Goal: Transaction & Acquisition: Purchase product/service

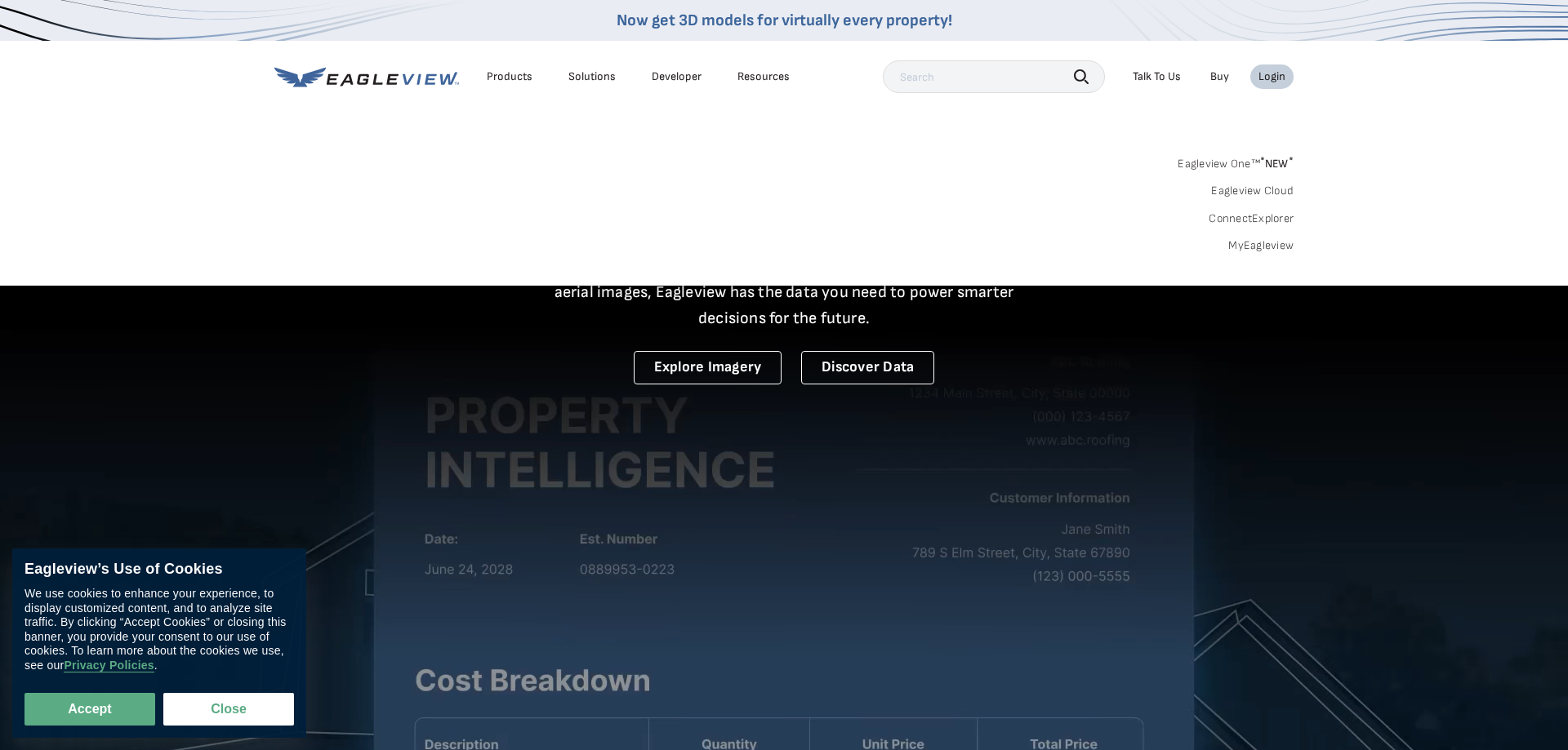
click at [1281, 251] on link "MyEagleview" at bounding box center [1260, 245] width 66 height 15
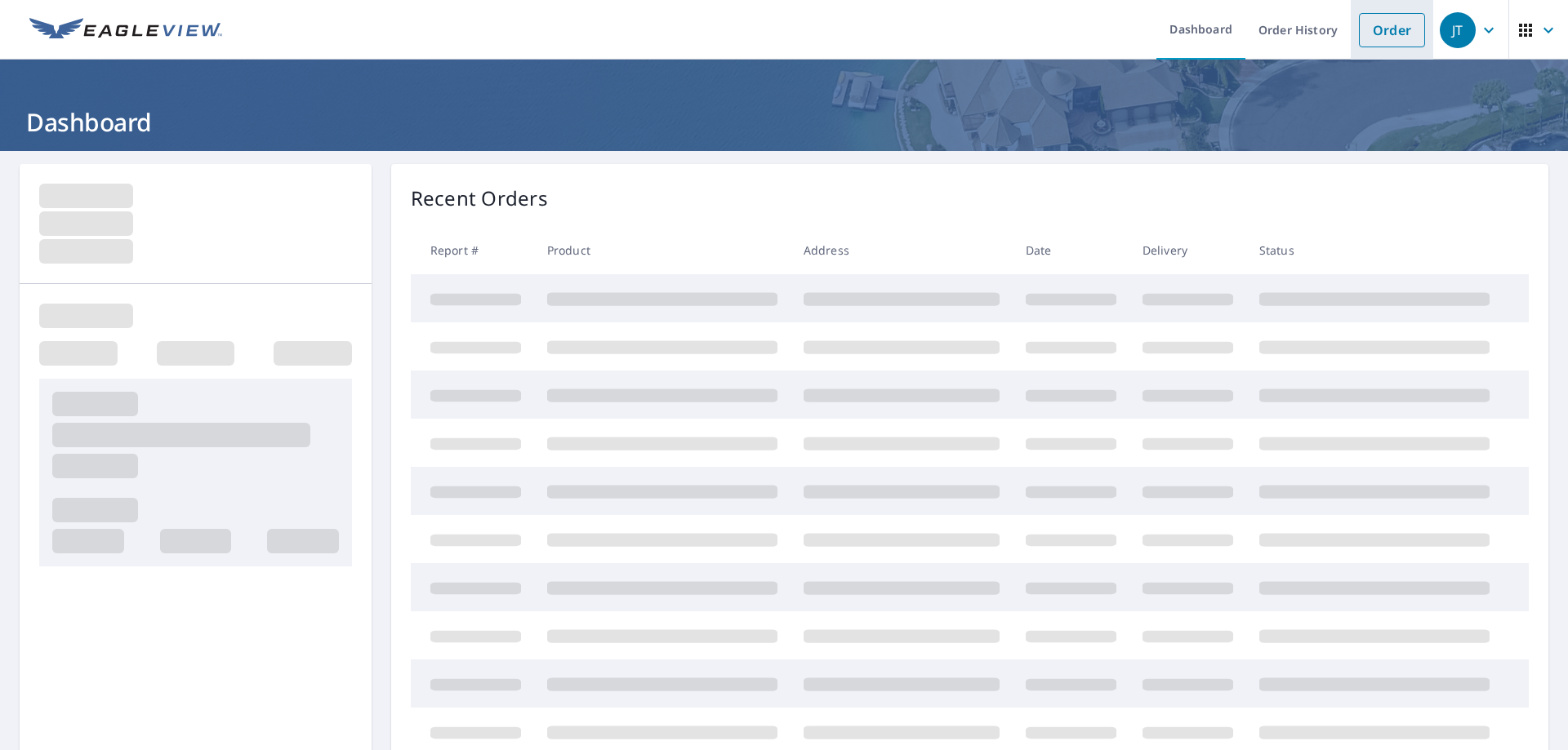
click at [1400, 29] on link "Order" at bounding box center [1391, 29] width 66 height 34
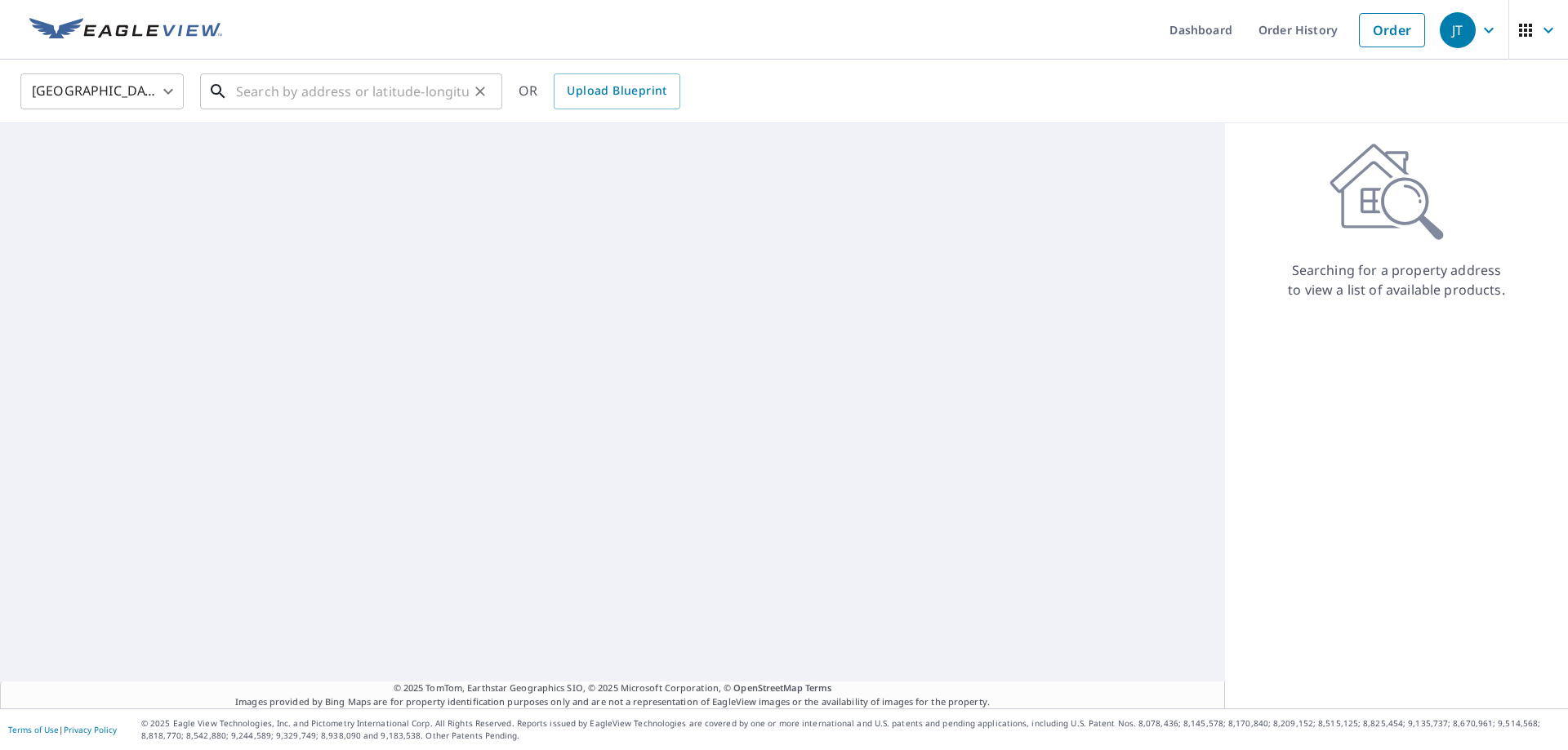
click at [299, 86] on input "text" at bounding box center [352, 91] width 232 height 46
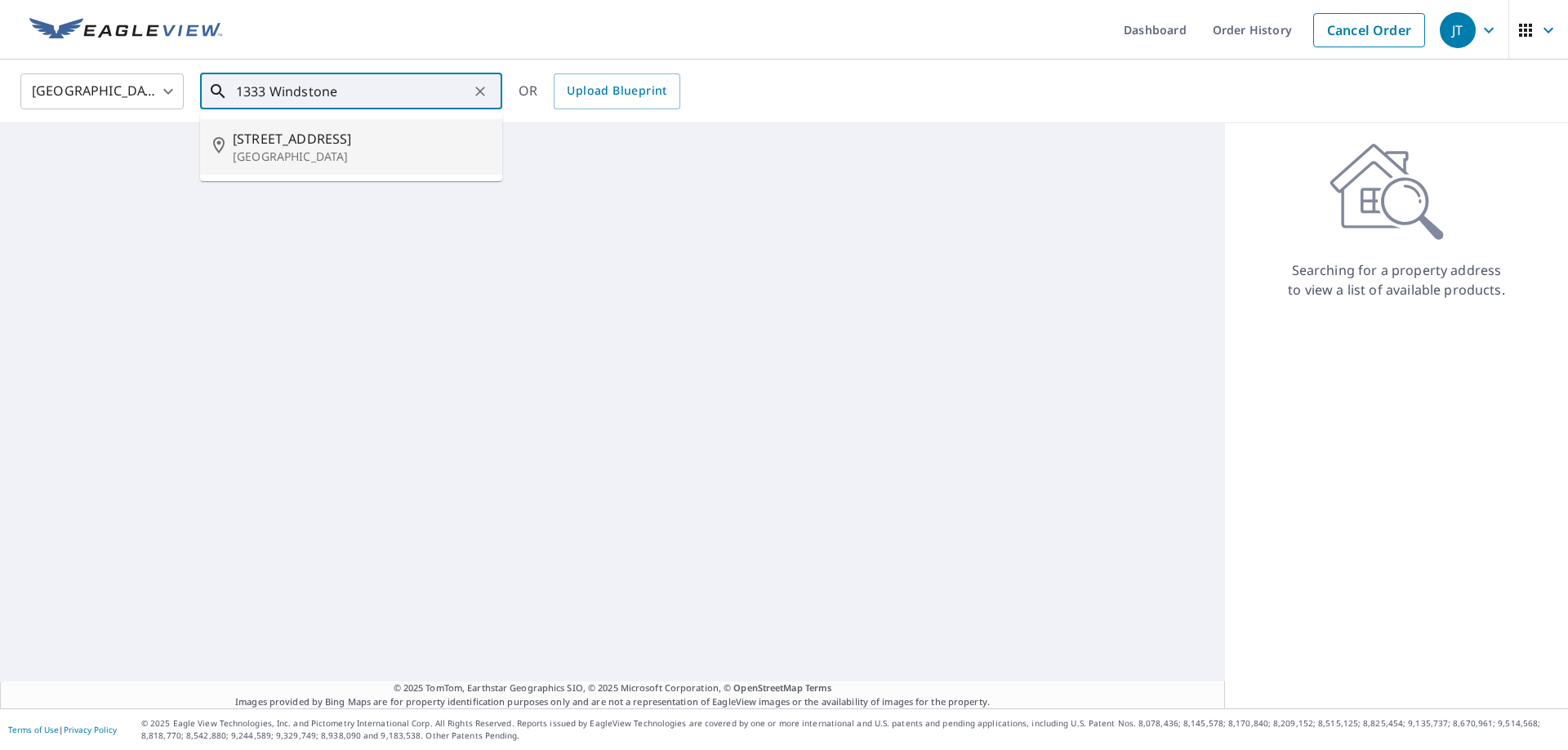
click at [285, 148] on span "1333 Windstone Dr" at bounding box center [360, 139] width 256 height 20
type input "1333 Windstone Dr Woodway, TX 76712"
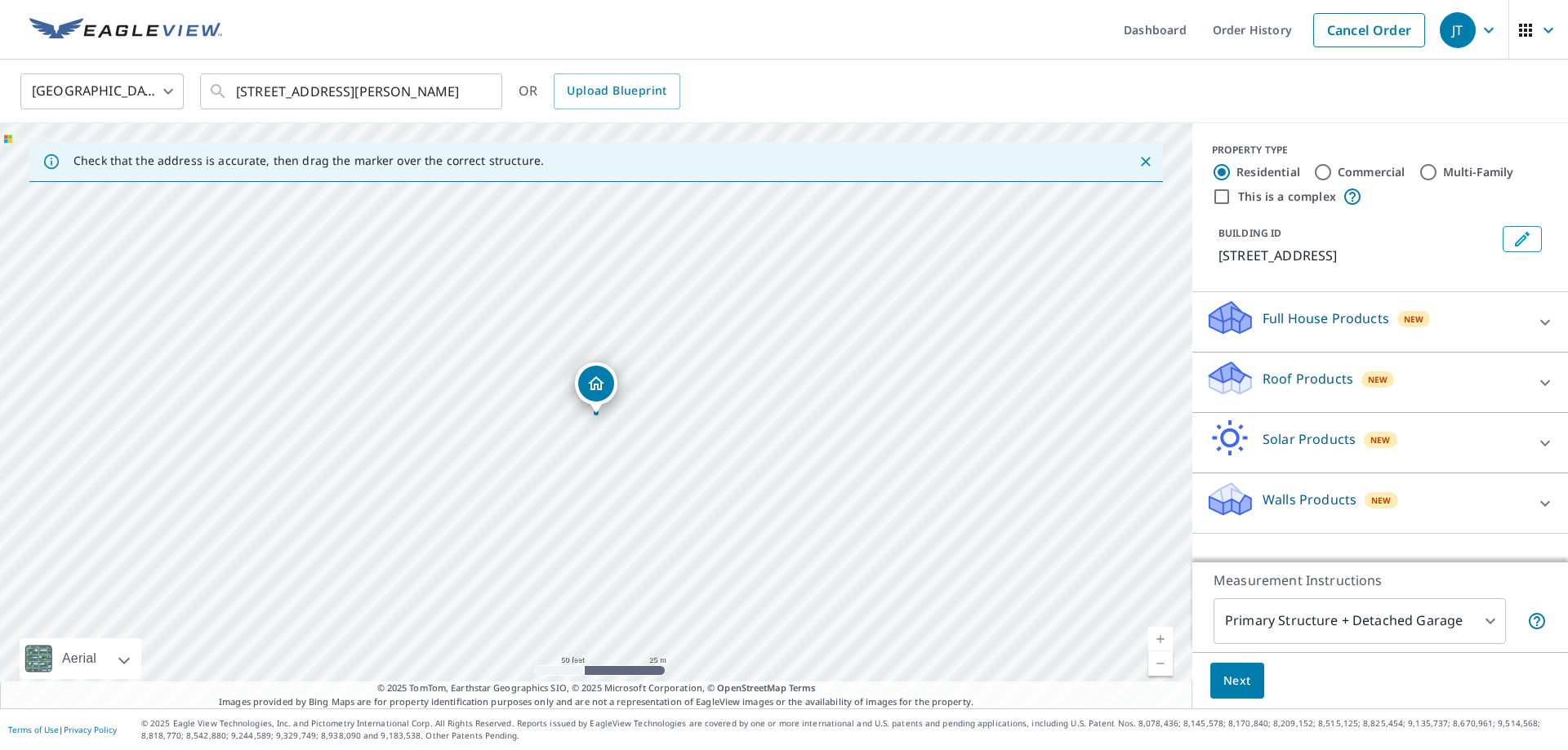
click at [1506, 385] on div "Roof Products New" at bounding box center [1365, 381] width 320 height 46
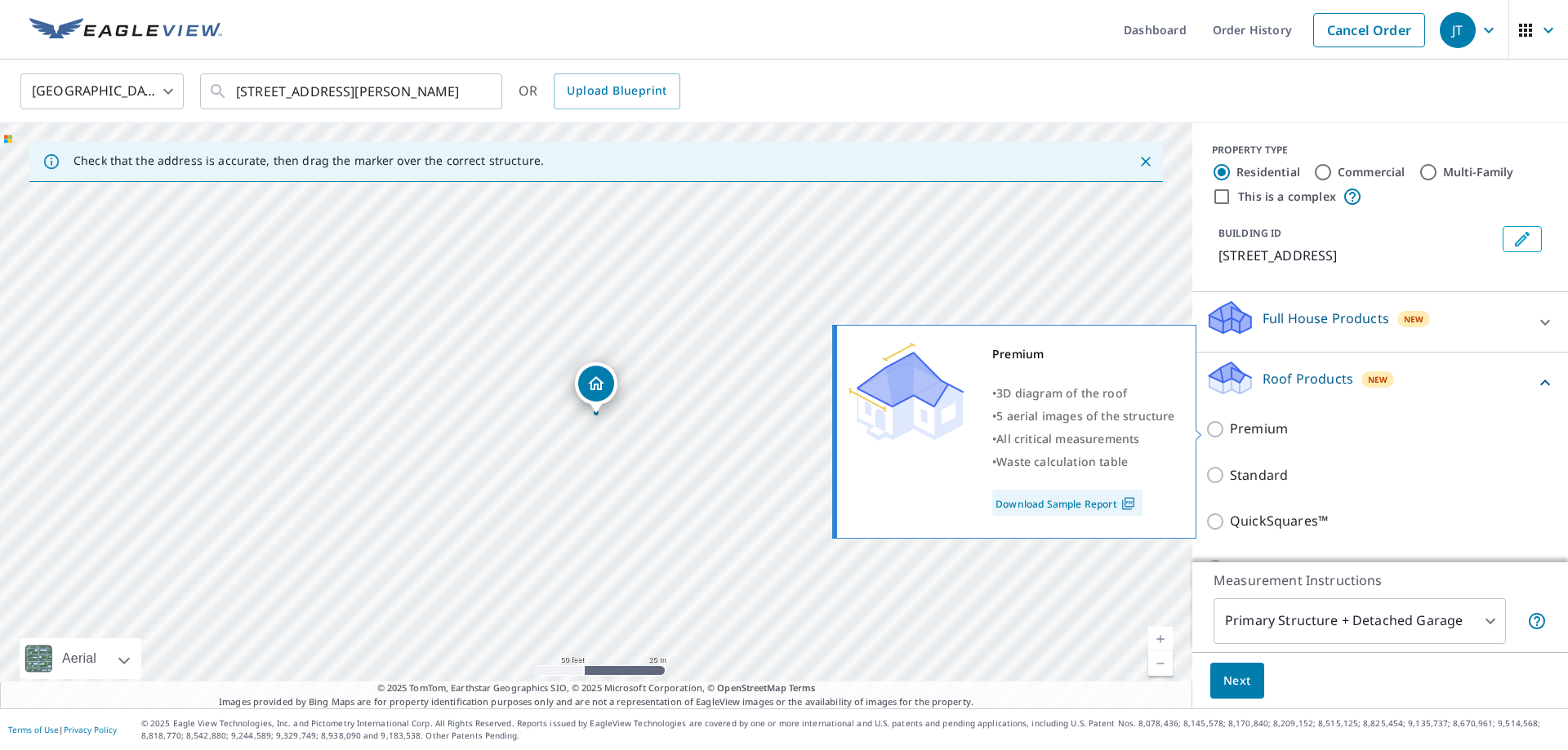
click at [1254, 425] on p "Premium" at bounding box center [1258, 428] width 58 height 21
click at [1230, 425] on input "Premium" at bounding box center [1217, 429] width 25 height 20
checkbox input "true"
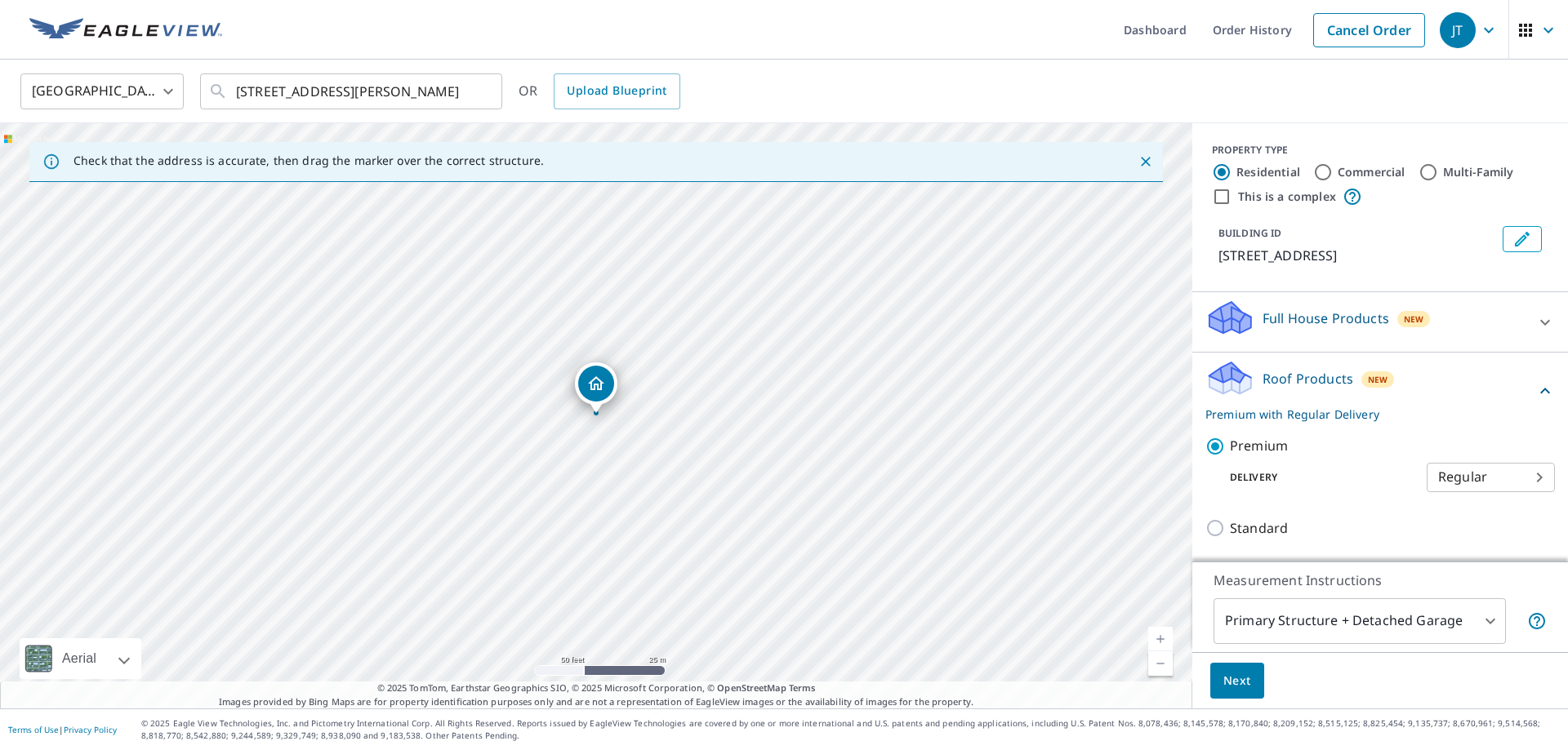
click at [1250, 675] on span "Next" at bounding box center [1237, 681] width 27 height 21
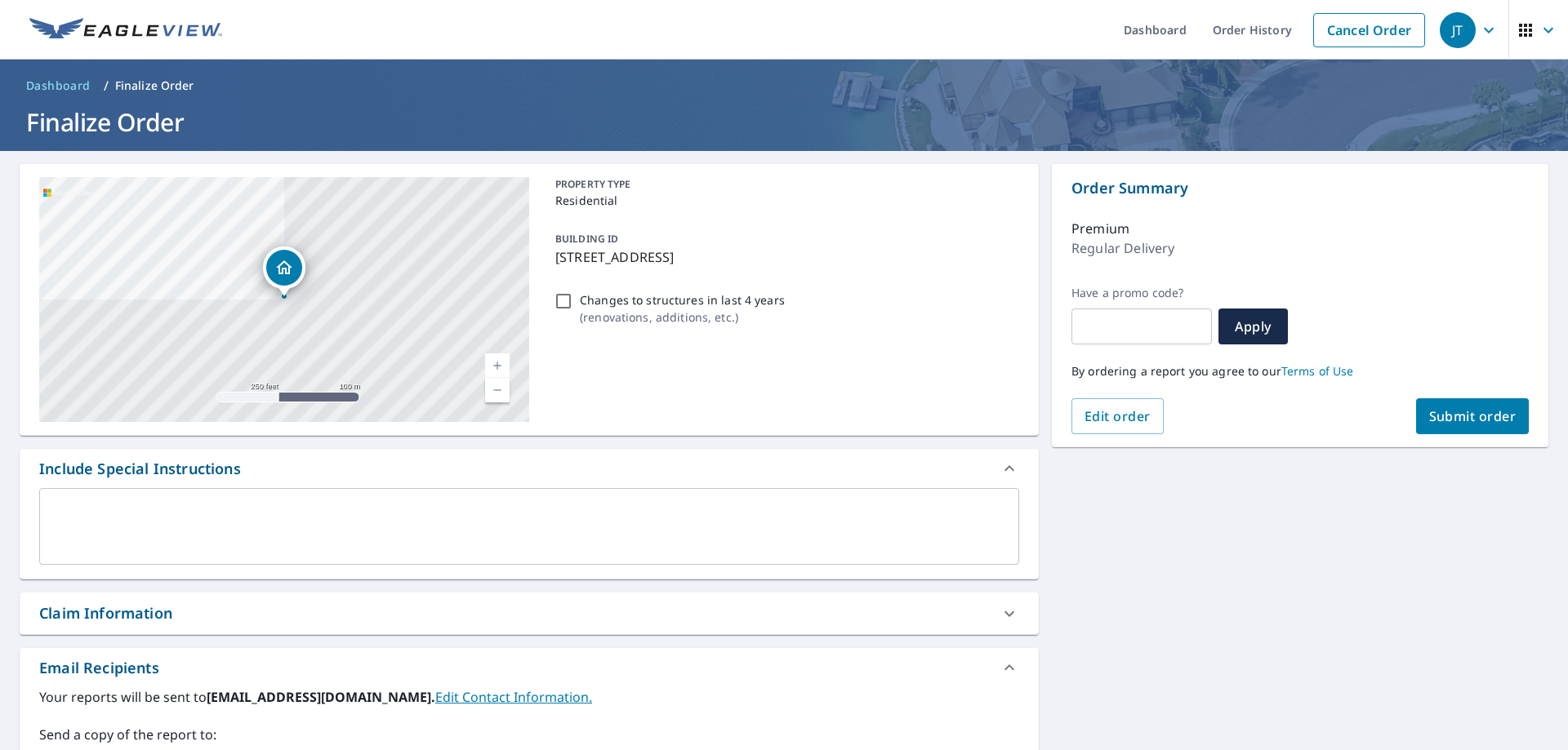
scroll to position [289, 0]
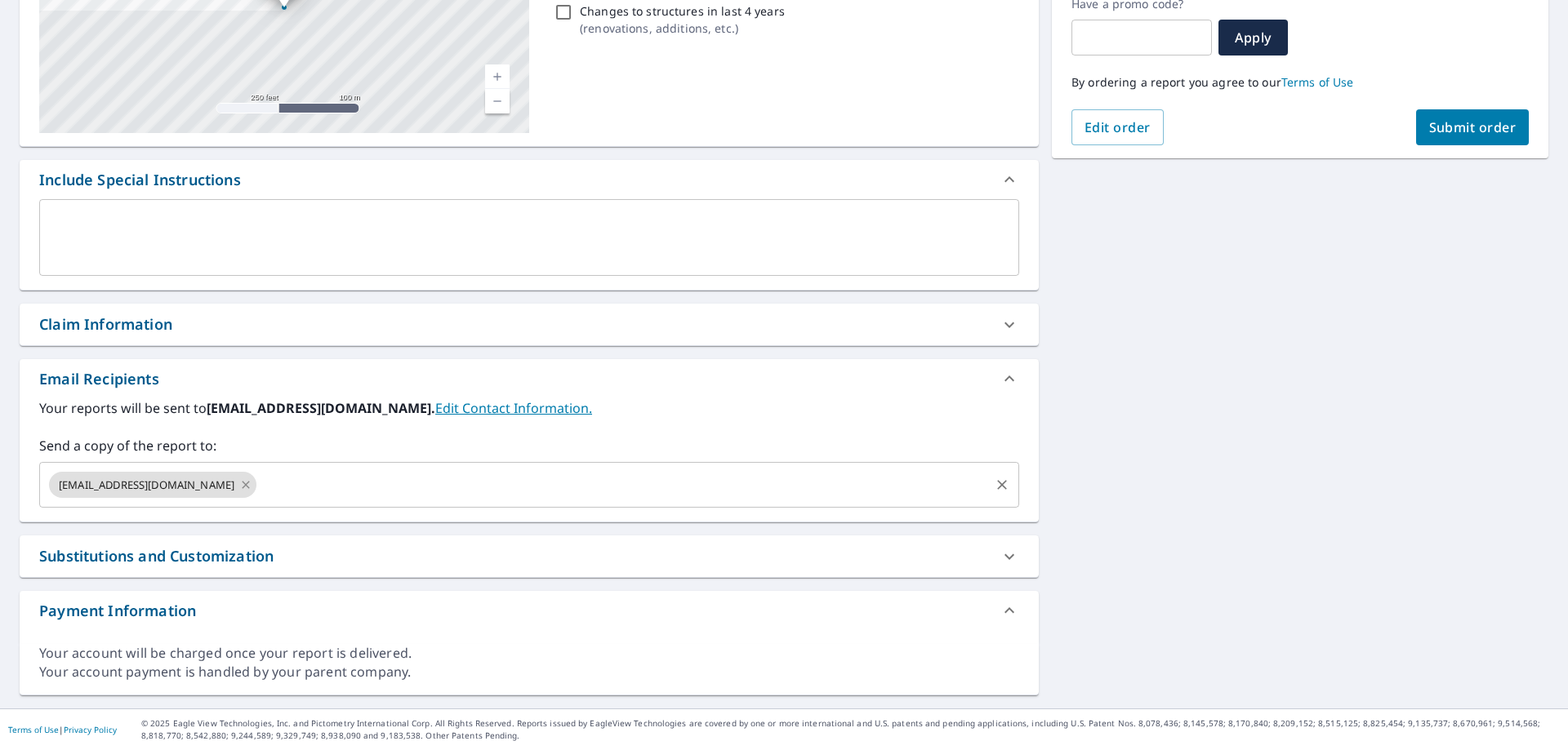
click at [250, 485] on icon at bounding box center [245, 483] width 7 height 7
checkbox input "true"
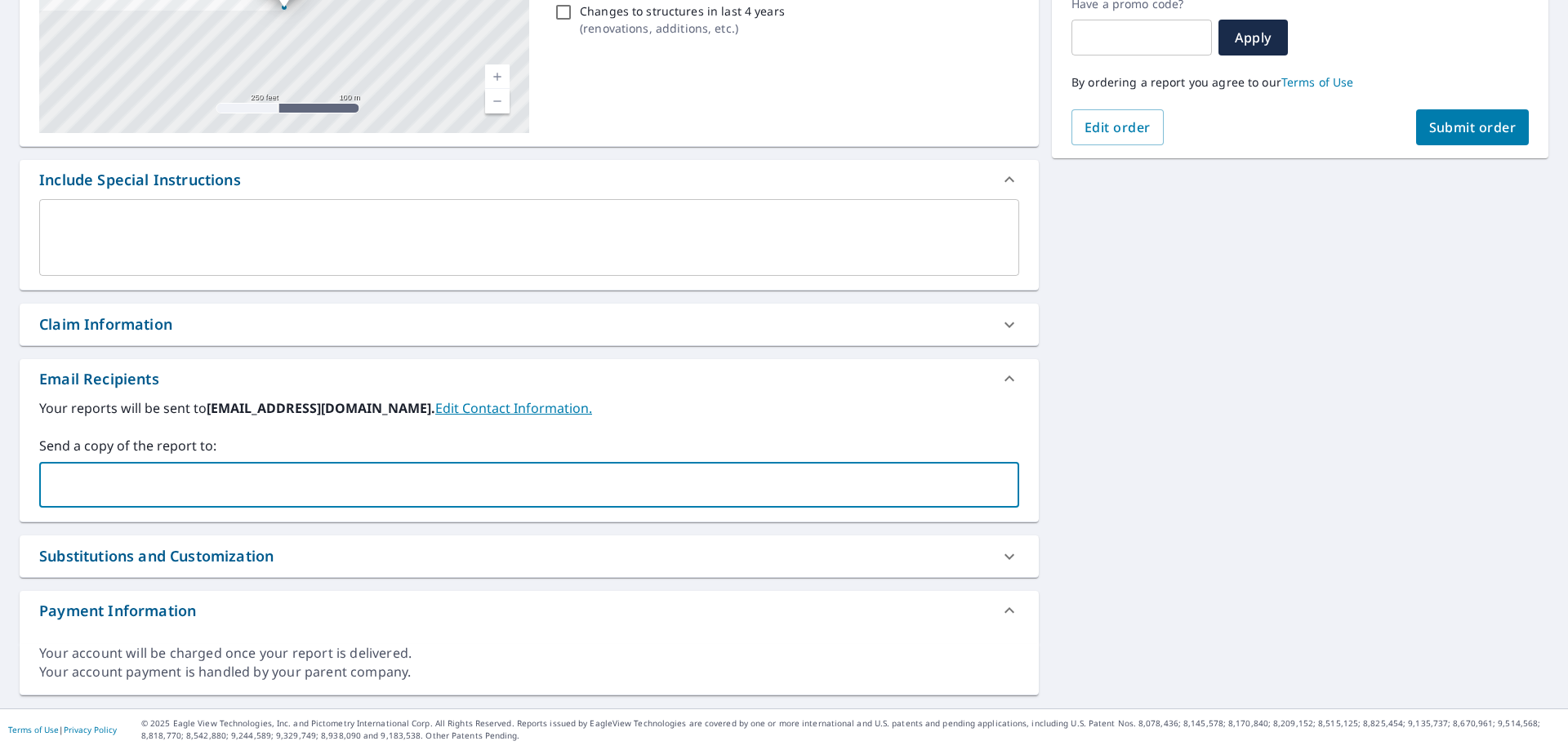
click at [266, 489] on input "text" at bounding box center [516, 485] width 940 height 31
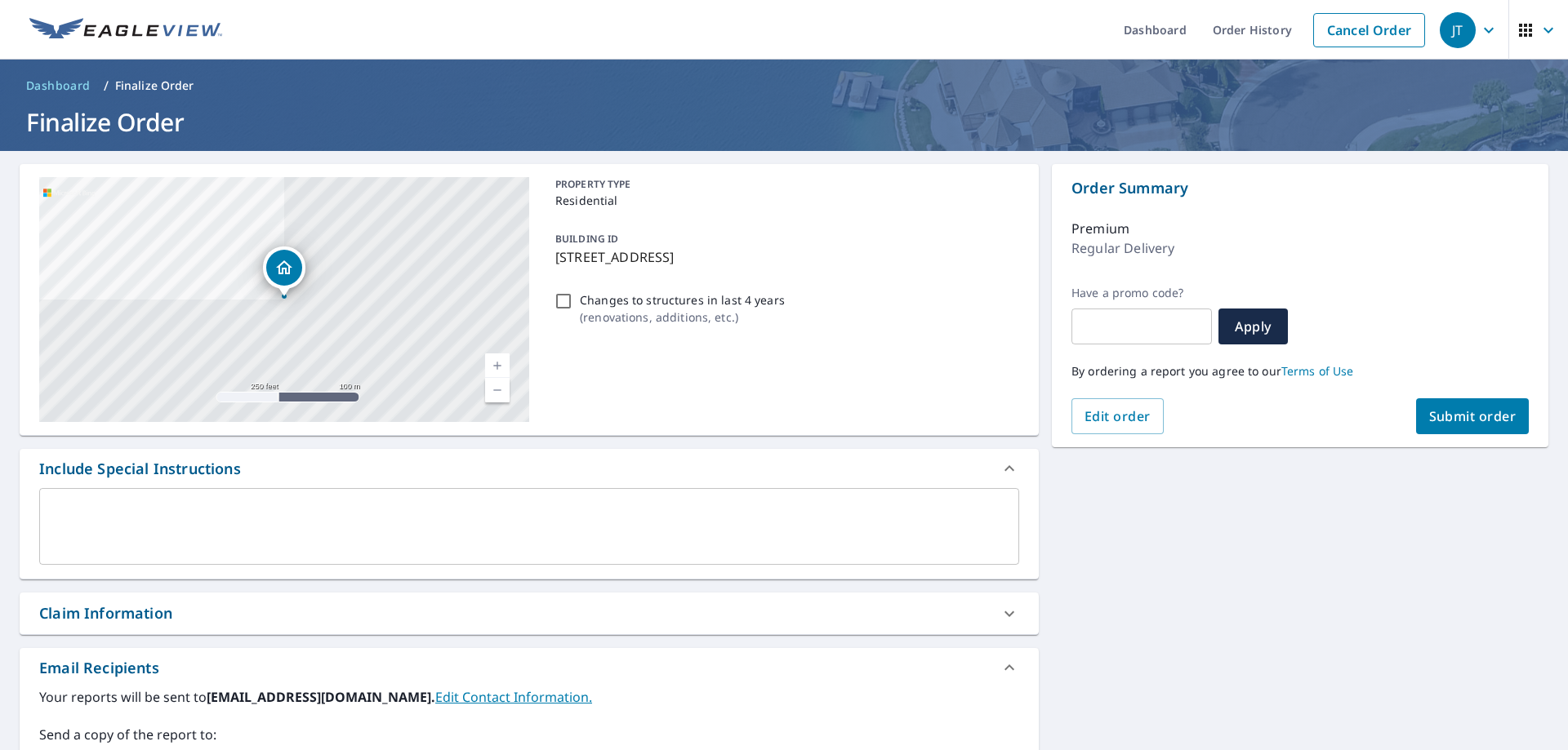
type input "wyatt@talbertconstruction.com"
click at [1146, 320] on input "text" at bounding box center [1141, 326] width 140 height 46
checkbox input "true"
type input "J"
checkbox input "true"
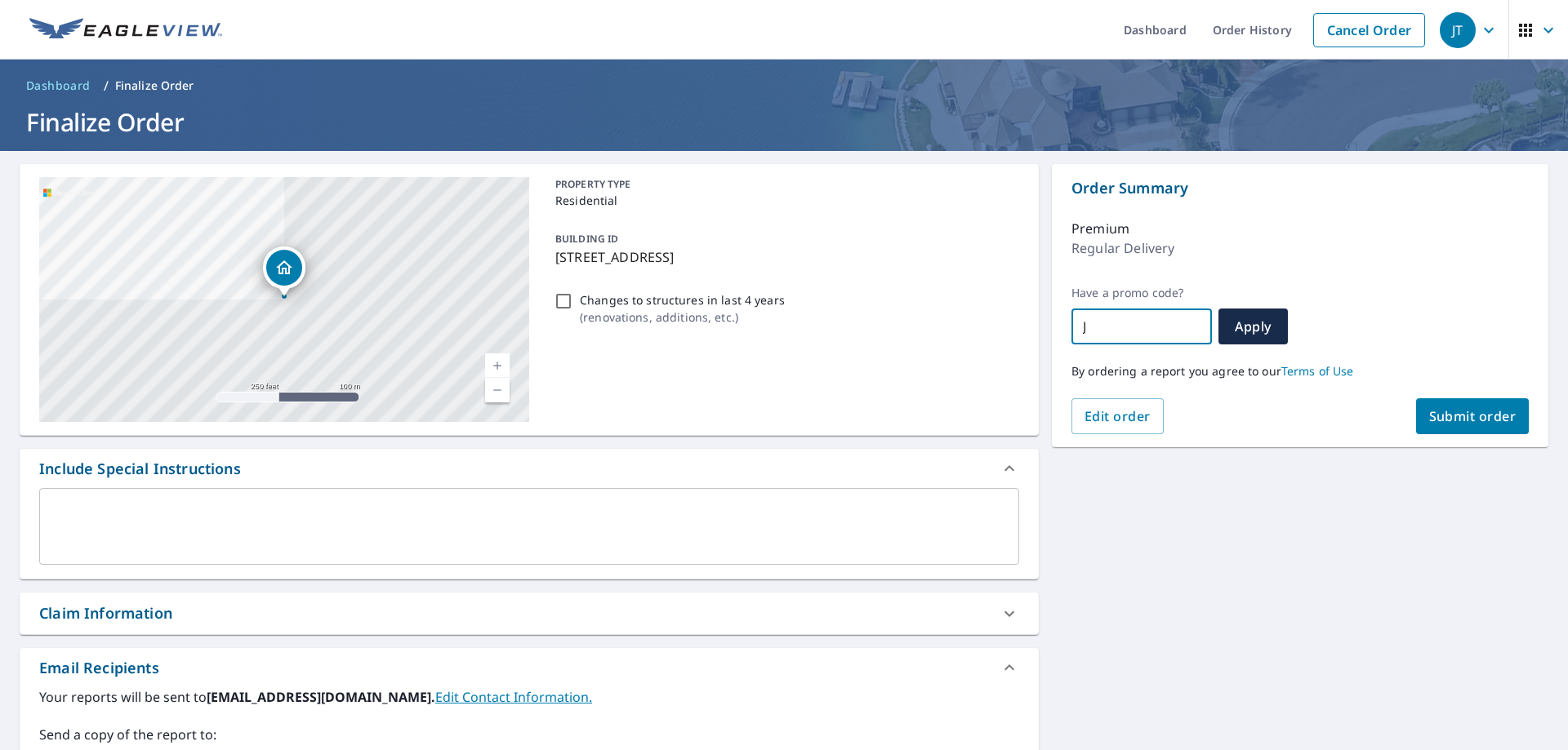
type input "JR"
checkbox input "true"
type input "JR2"
checkbox input "true"
type input "JR25"
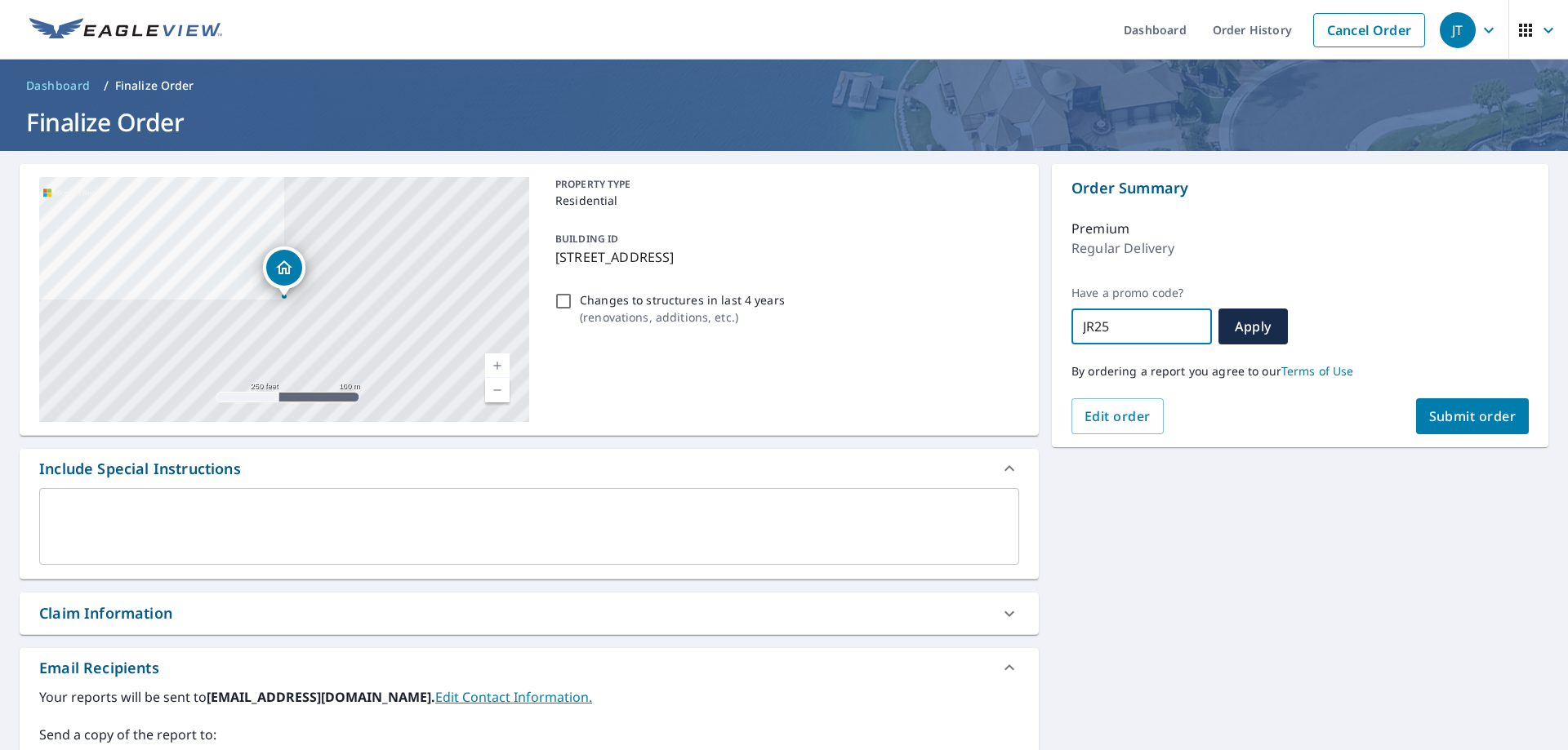
checkbox input "true"
type input "JR25-"
checkbox input "true"
type input "JR25-V"
checkbox input "true"
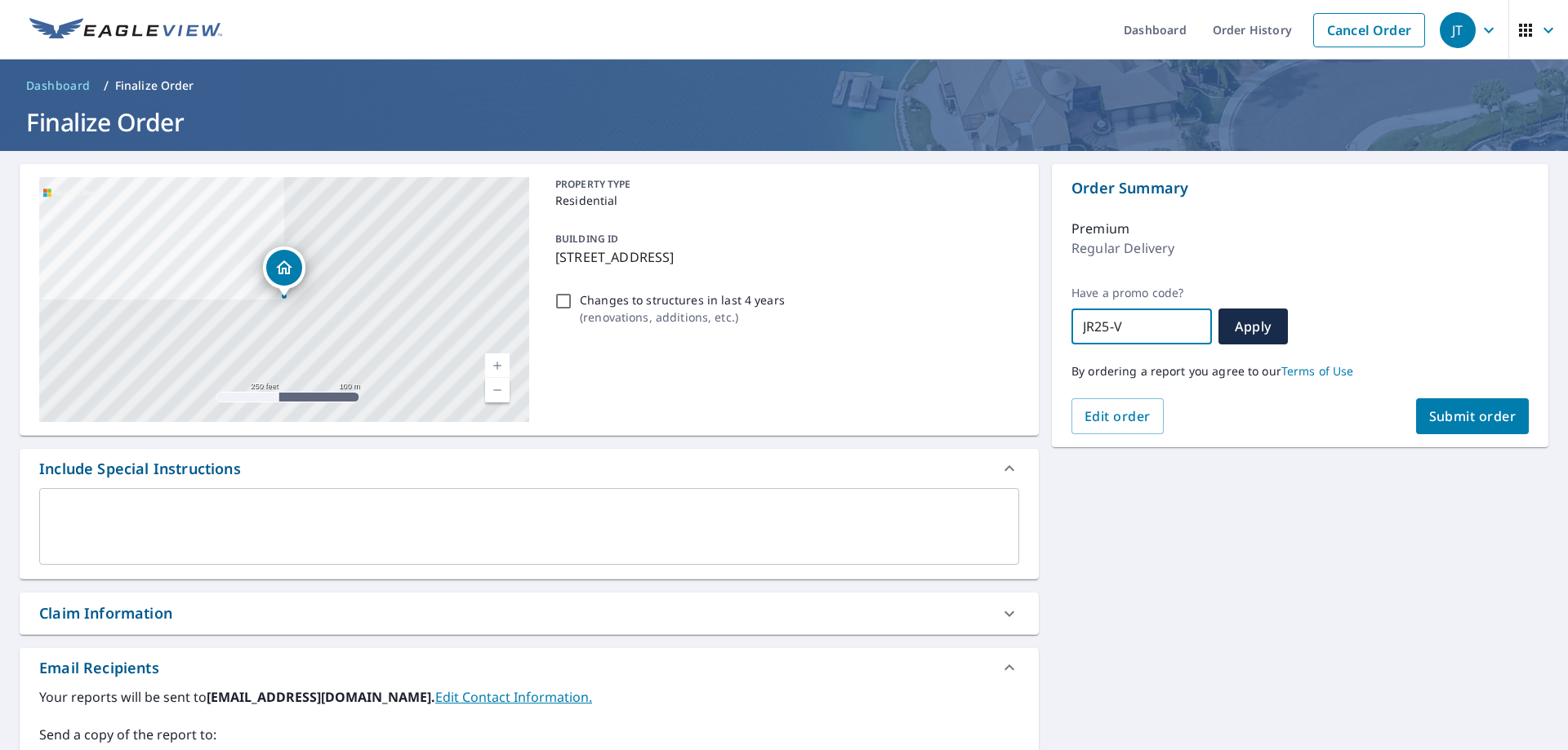
type input "JR25-V8"
checkbox input "true"
type input "JR25-V8B"
checkbox input "true"
type input "JR25-V8BA"
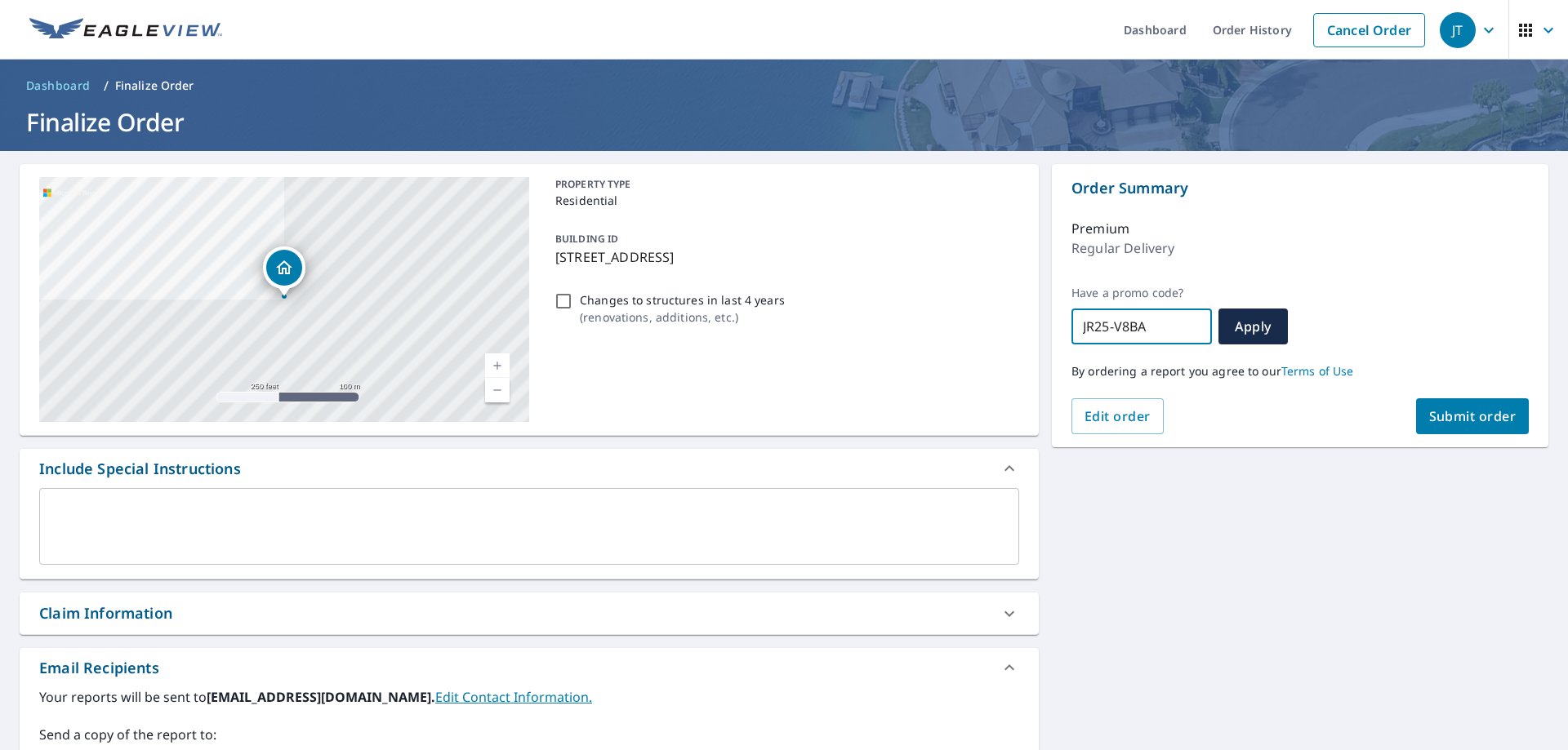
checkbox input "true"
type input "JR25-V8BAX"
checkbox input "true"
type input "JR25-V8BAX-"
checkbox input "true"
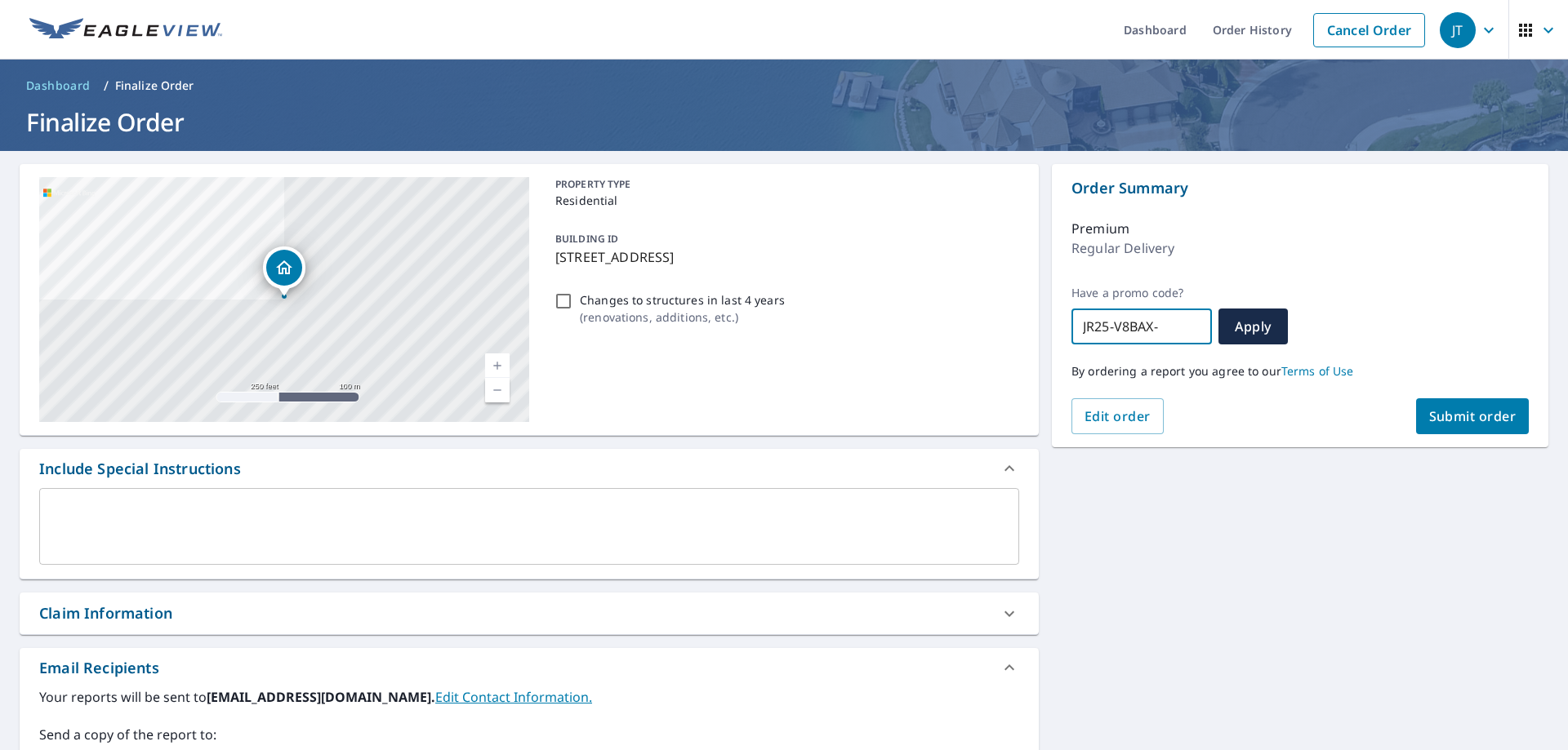
type input "JR25-V8BAX-A"
checkbox input "true"
type input "JR25-V8BAX-AR"
checkbox input "true"
type input "JR25-V8BAX-ARE"
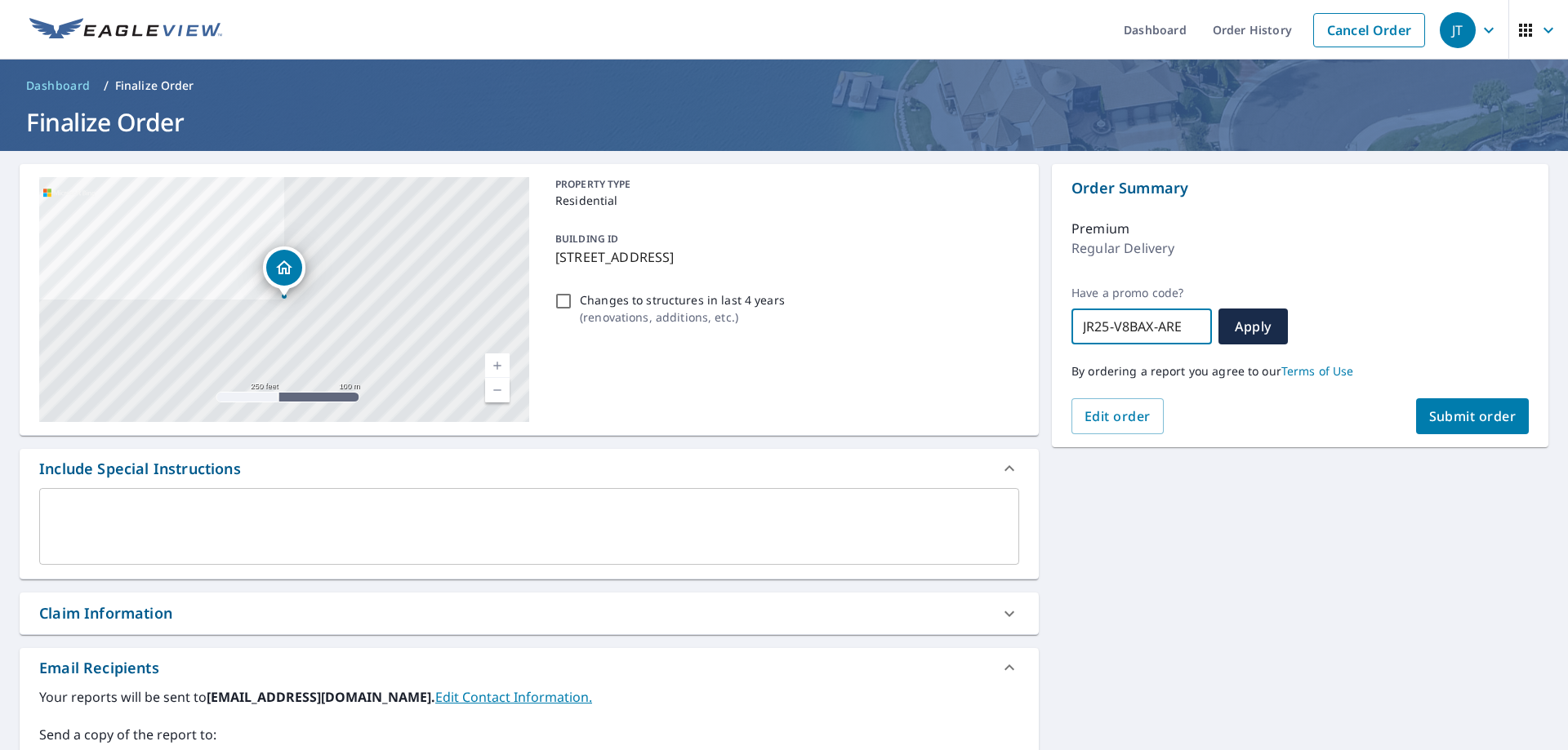
checkbox input "true"
type input "JR25-V8BAX-AREG"
checkbox input "true"
type input "JR25-V8BAX-AREG5"
click at [1268, 331] on span "Apply" at bounding box center [1253, 326] width 43 height 18
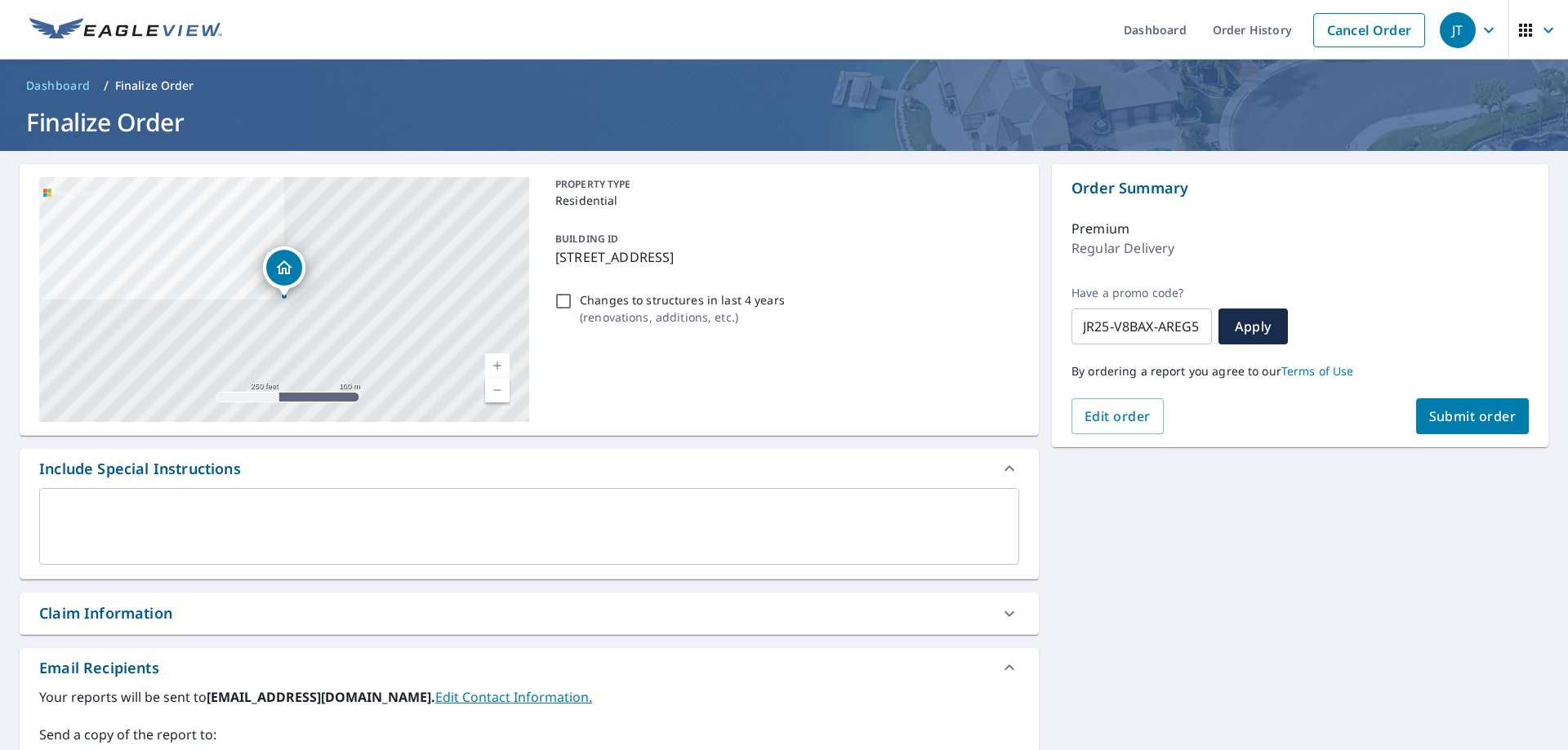
click at [1492, 422] on span "Submit order" at bounding box center [1472, 417] width 87 height 18
checkbox input "true"
